Goal: Information Seeking & Learning: Learn about a topic

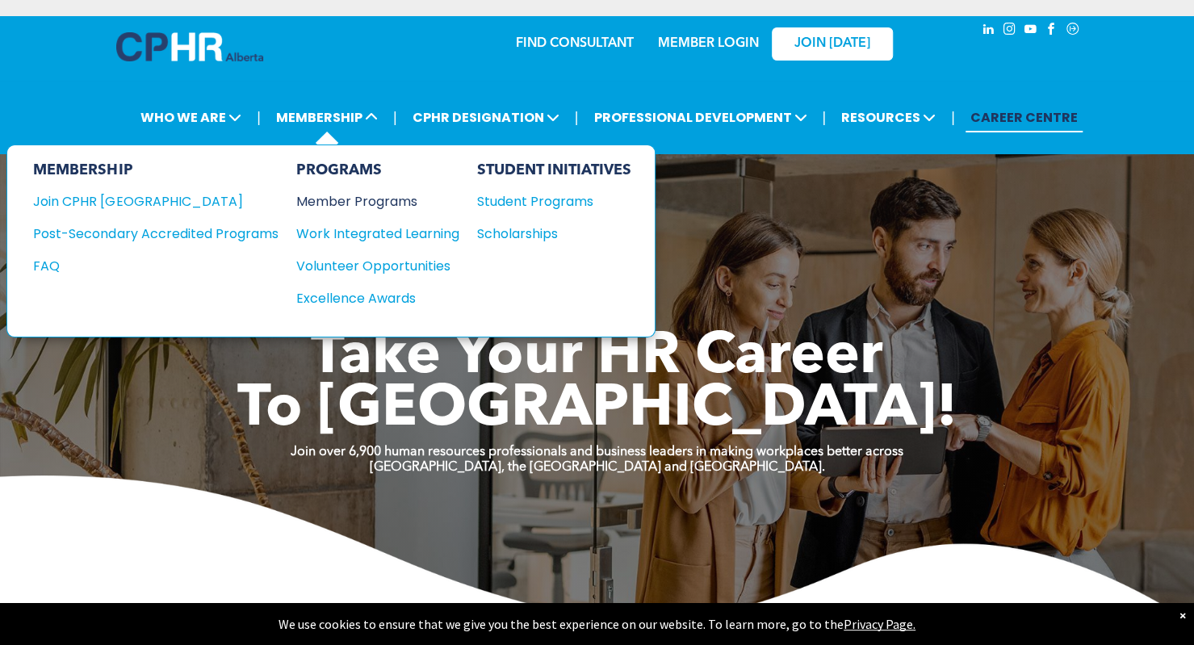
click at [338, 198] on div "Member Programs" at bounding box center [369, 201] width 147 height 20
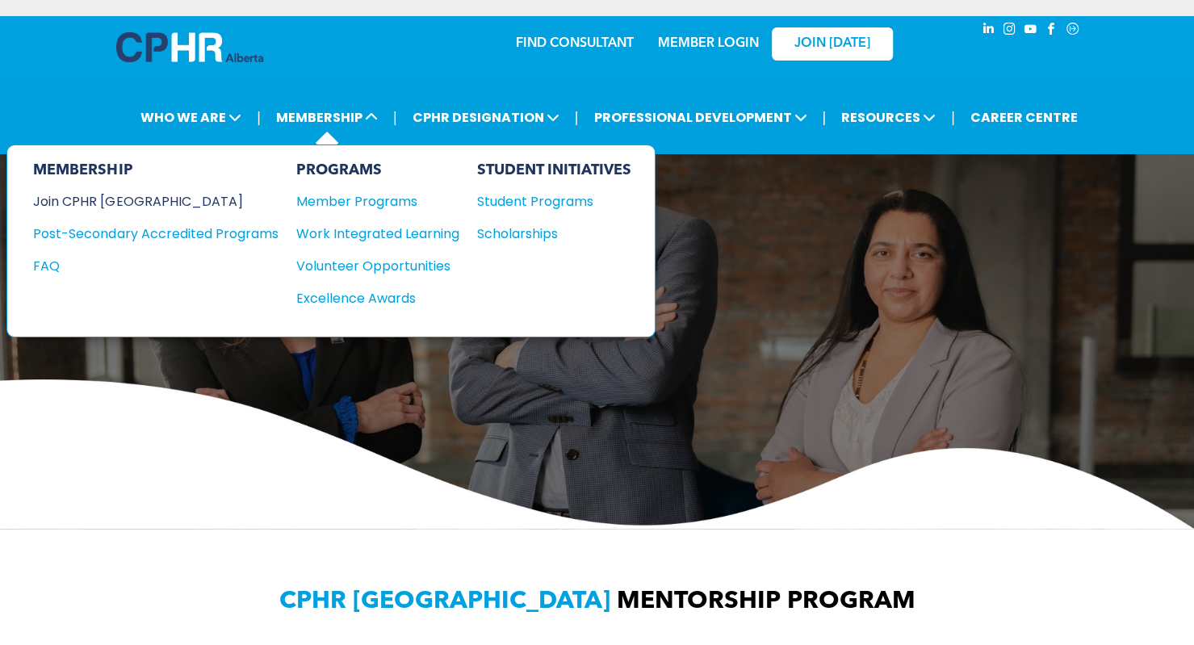
click at [118, 205] on div "Join CPHR [GEOGRAPHIC_DATA]" at bounding box center [143, 201] width 220 height 20
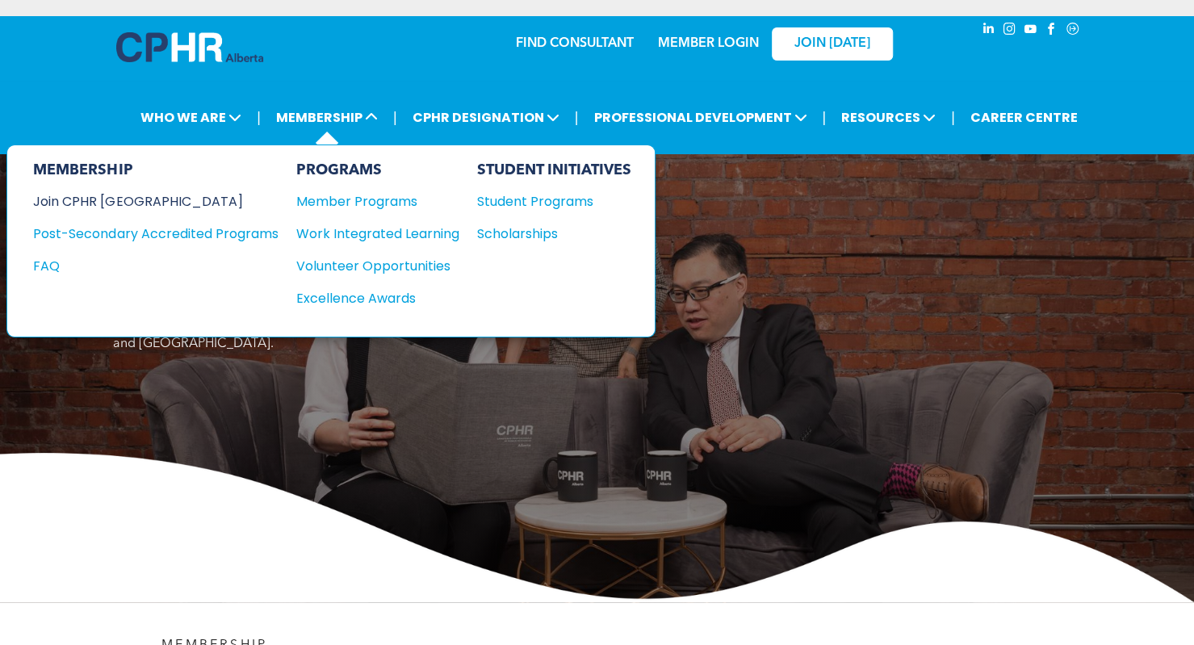
click at [136, 201] on div "Join CPHR [GEOGRAPHIC_DATA]" at bounding box center [143, 201] width 220 height 20
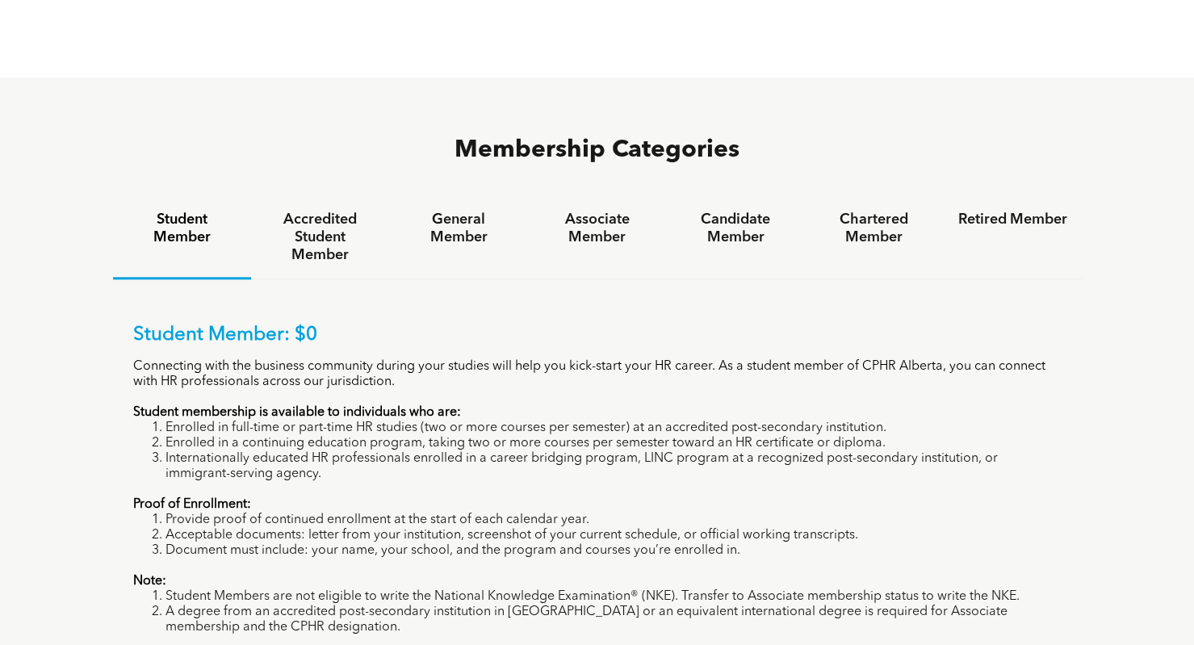
scroll to position [1024, 0]
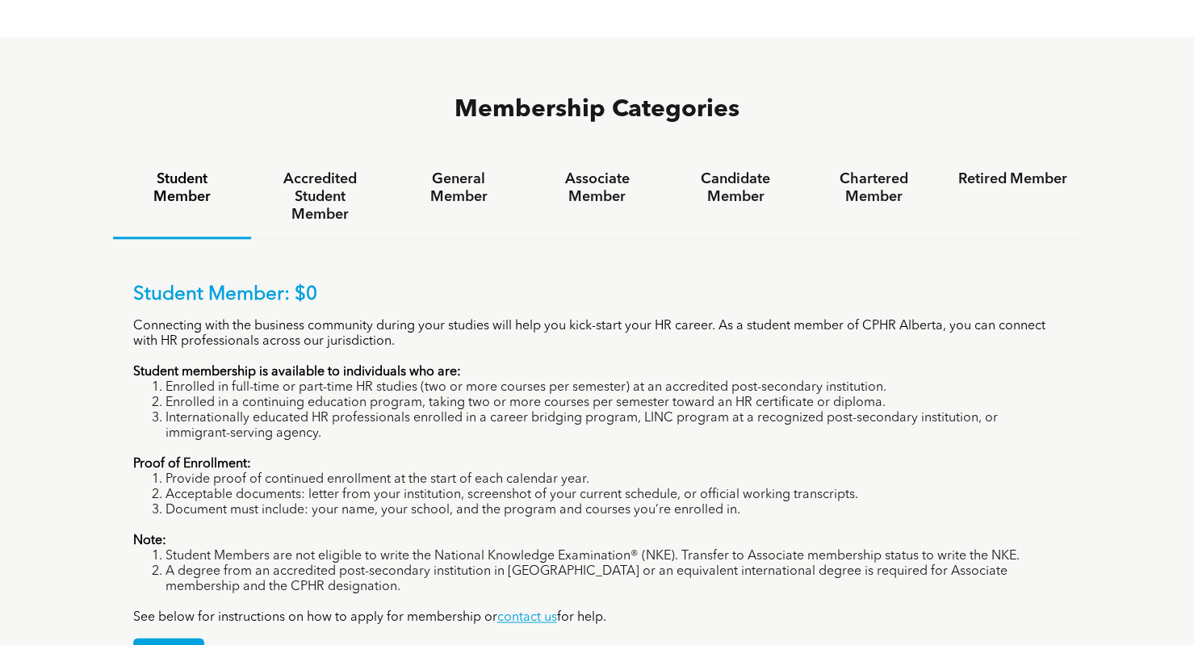
click at [496, 457] on p "Proof of Enrollment:" at bounding box center [597, 464] width 929 height 15
click at [296, 170] on h4 "Accredited Student Member" at bounding box center [320, 196] width 109 height 53
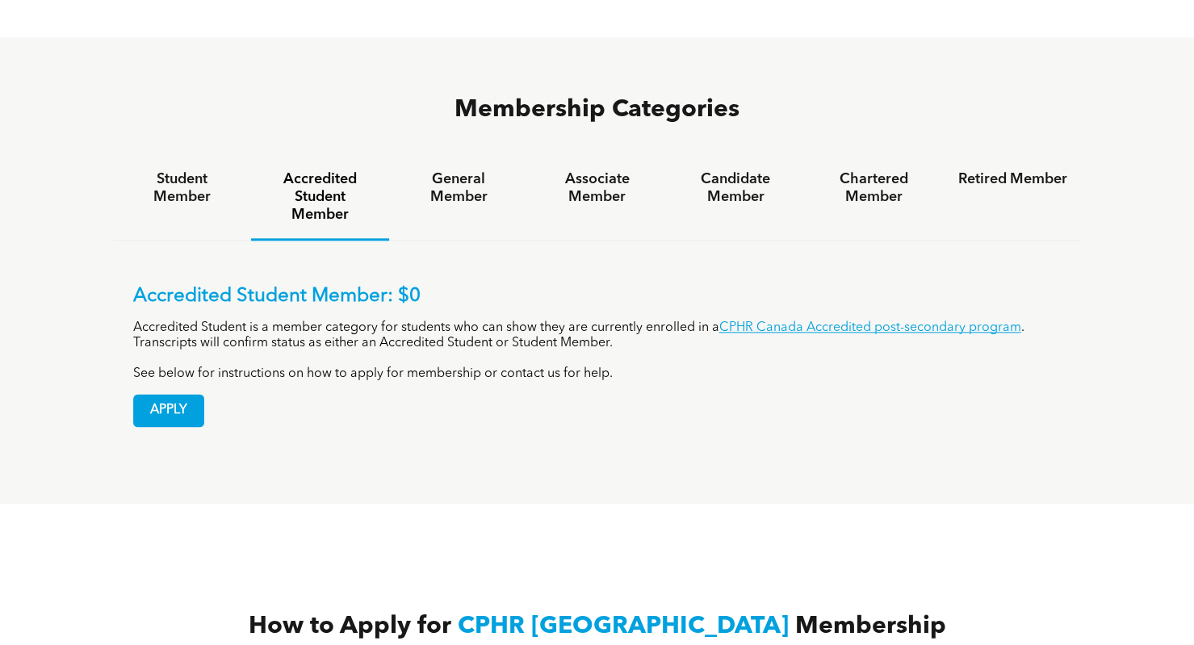
click at [915, 367] on p "See below for instructions on how to apply for membership or contact us for hel…" at bounding box center [597, 374] width 929 height 15
click at [931, 367] on p "See below for instructions on how to apply for membership or contact us for hel…" at bounding box center [597, 374] width 929 height 15
click at [901, 322] on link "CPHR Canada Accredited post-secondary program" at bounding box center [871, 328] width 302 height 13
click at [471, 157] on div "General Member" at bounding box center [458, 199] width 138 height 85
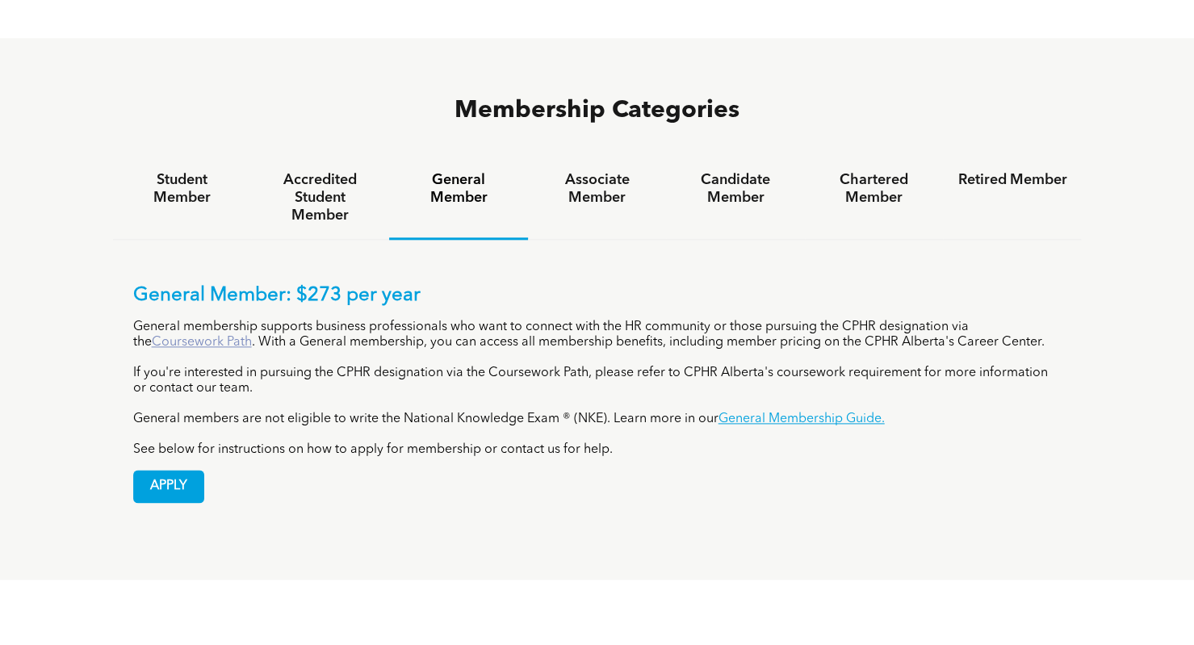
click at [224, 336] on link "Coursework Path" at bounding box center [202, 342] width 100 height 13
click at [565, 171] on h4 "Associate Member" at bounding box center [597, 189] width 109 height 36
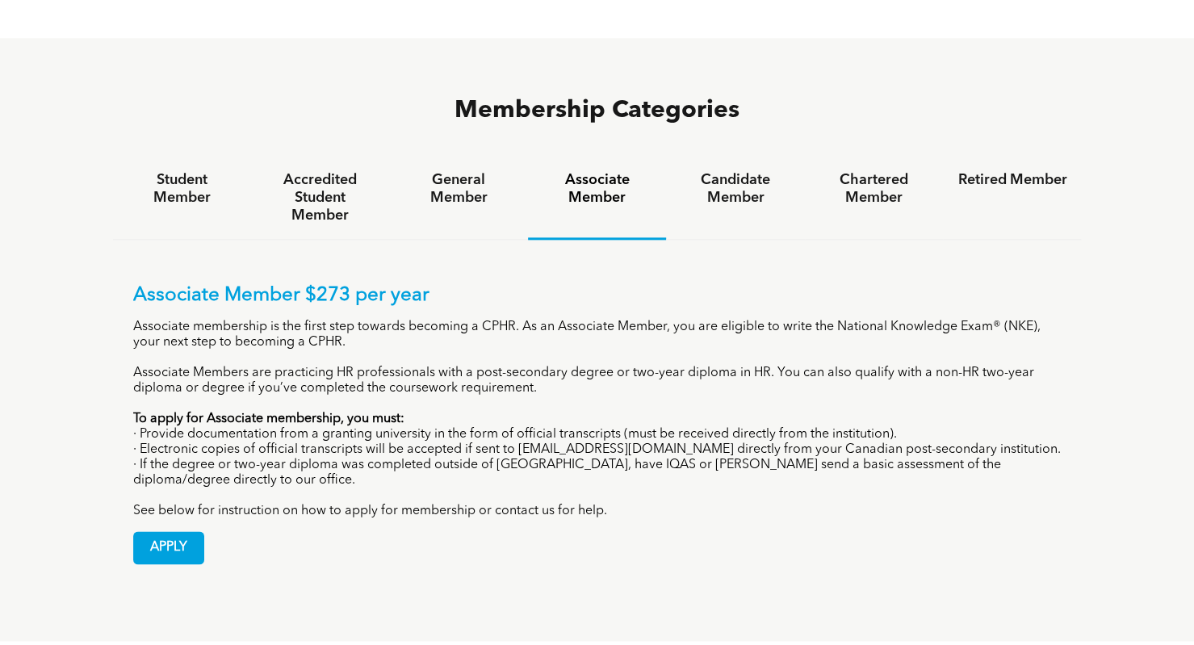
click at [632, 426] on div "Associate Member $273 per year Associate membership is the first step towards b…" at bounding box center [597, 401] width 929 height 235
click at [804, 519] on div "APPLY" at bounding box center [597, 541] width 929 height 45
click at [183, 532] on span "APPLY" at bounding box center [168, 547] width 69 height 31
click at [184, 366] on p "Associate Members are practicing HR professionals with a post-secondary degree …" at bounding box center [597, 381] width 929 height 31
click at [192, 430] on div "Associate Member $273 per year Associate membership is the first step towards b…" at bounding box center [597, 401] width 929 height 235
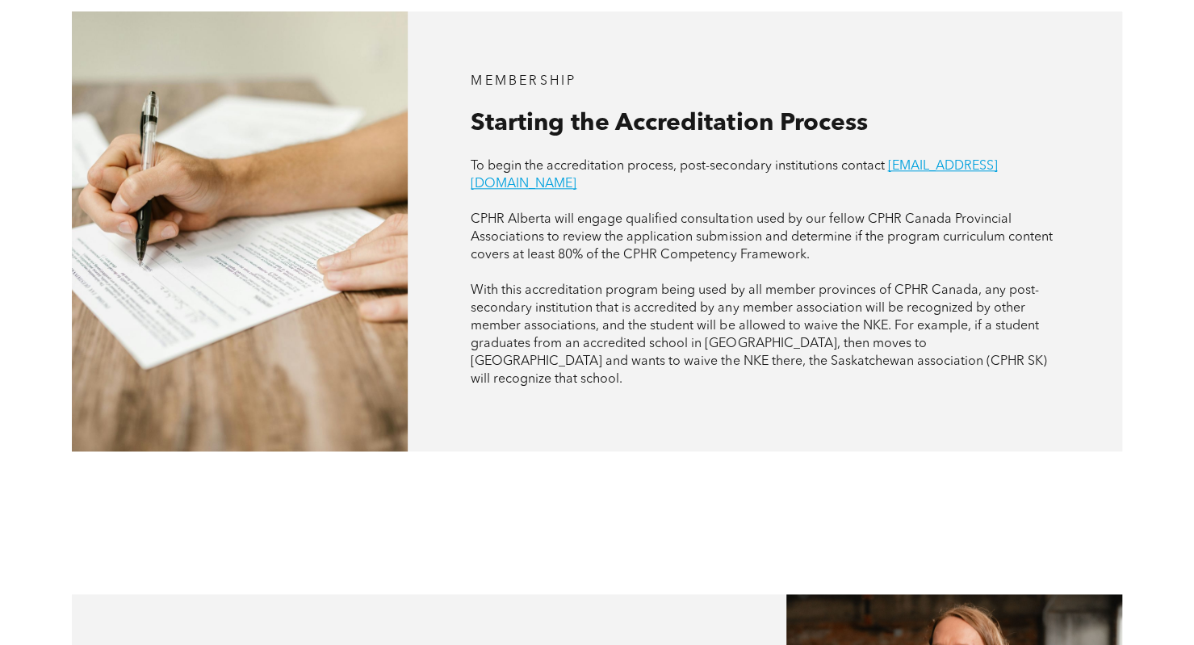
click at [518, 443] on div "MEMBERSHIP Starting the Accreditation Process To begin the accreditation proces…" at bounding box center [597, 231] width 1194 height 584
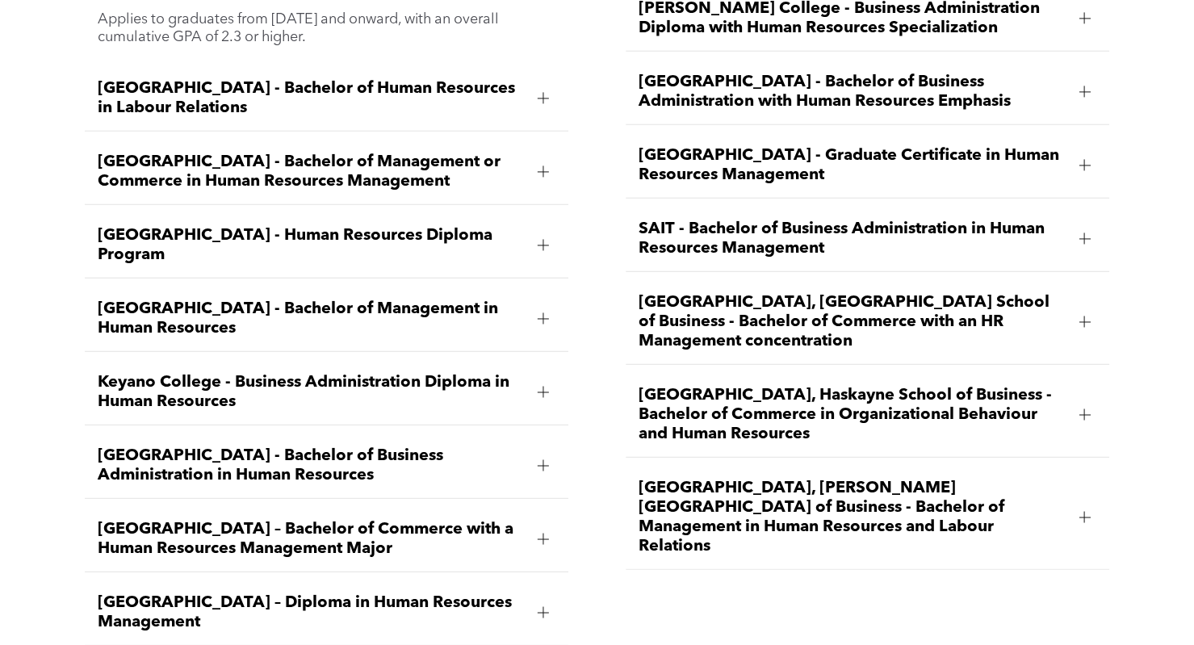
scroll to position [2454, 0]
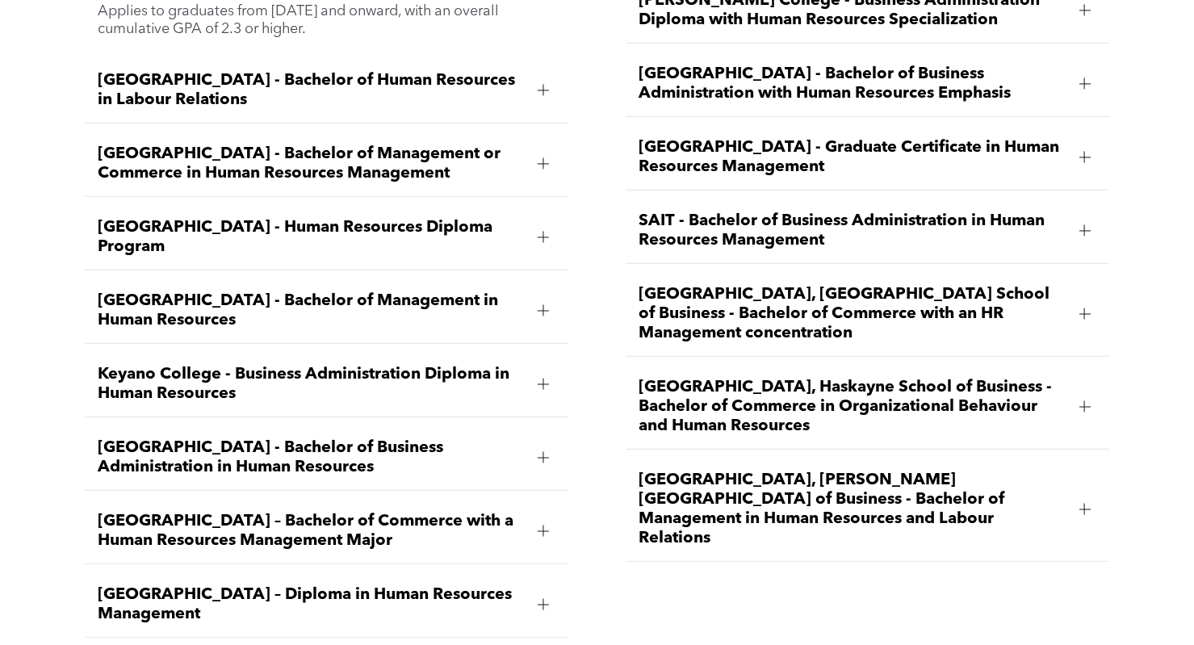
click at [2, 286] on div "Ambrose University - Bachelor of Business Administration Specializing in Human …" at bounding box center [597, 283] width 1194 height 807
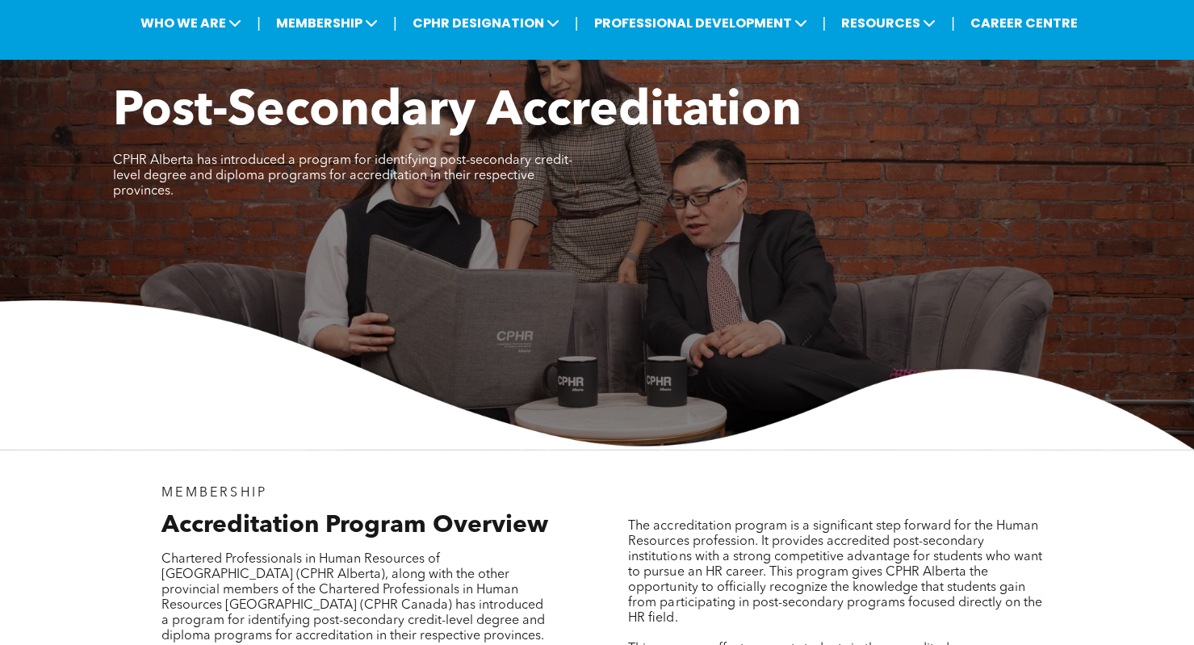
scroll to position [0, 0]
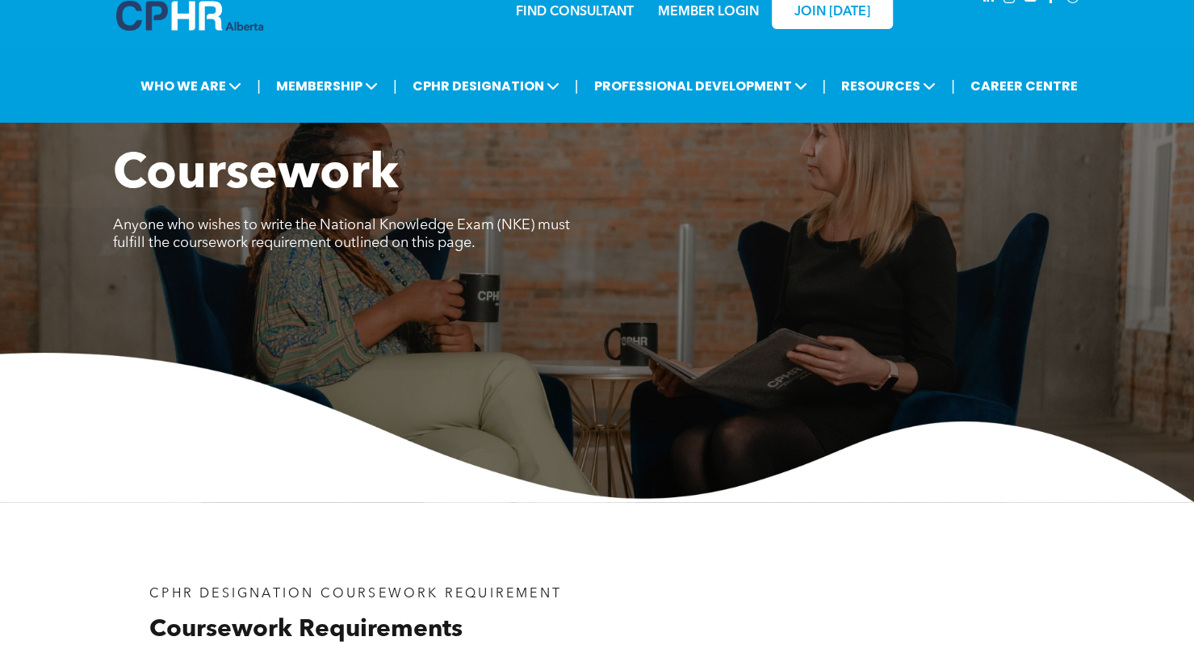
scroll to position [31, 0]
